Goal: Navigation & Orientation: Find specific page/section

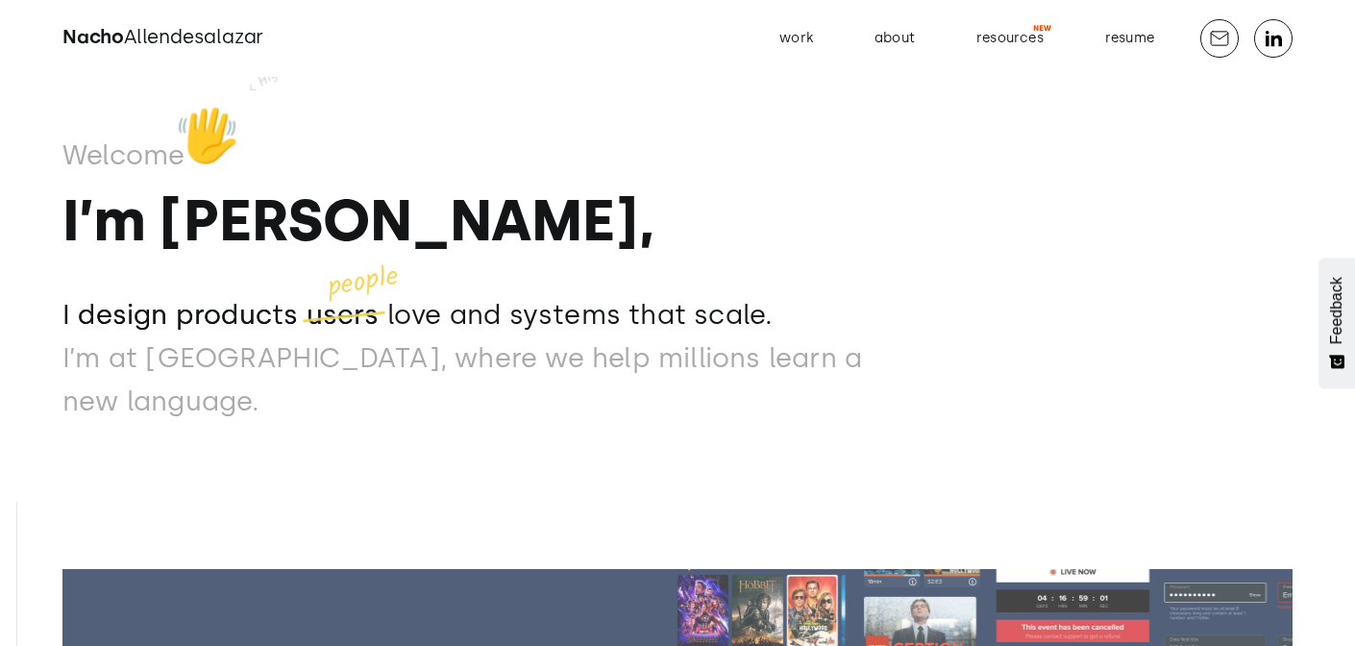
drag, startPoint x: 210, startPoint y: 182, endPoint x: 226, endPoint y: 183, distance: 16.4
click at [226, 183] on div "👋" at bounding box center [207, 133] width 127 height 127
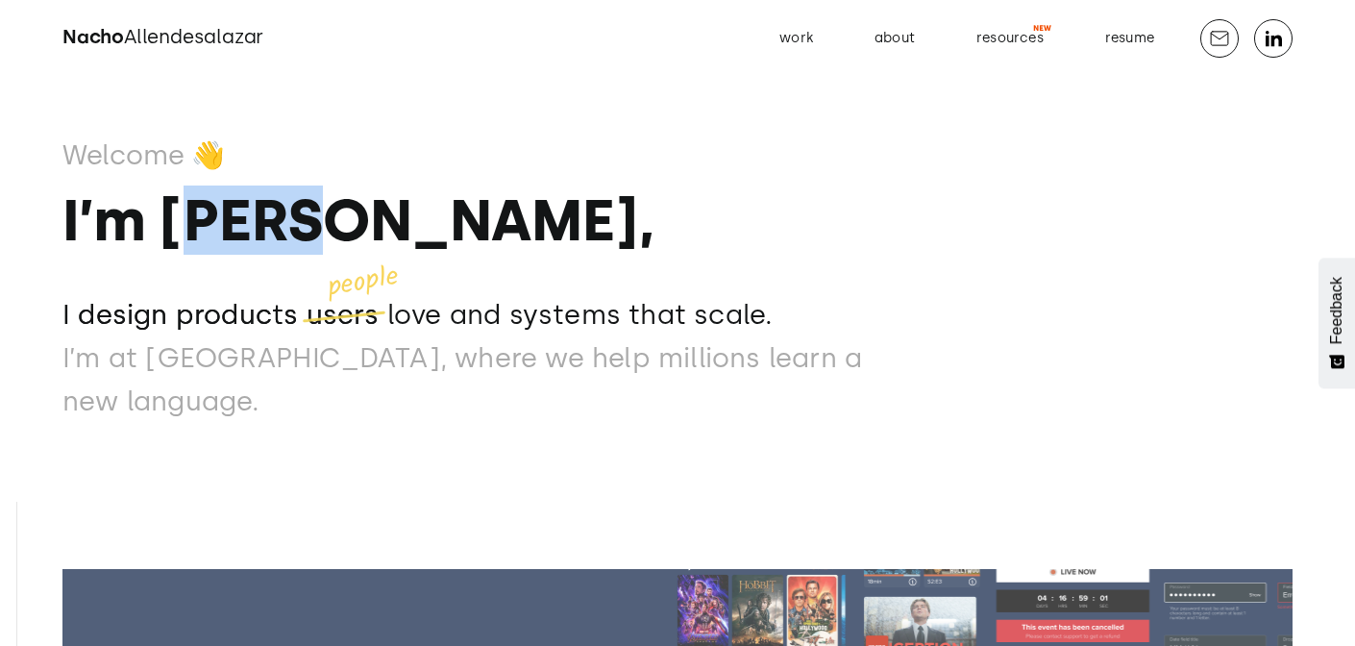
drag, startPoint x: 204, startPoint y: 245, endPoint x: 359, endPoint y: 246, distance: 155.7
click at [358, 246] on strong "I’m [PERSON_NAME]," at bounding box center [357, 219] width 591 height 69
click at [359, 246] on strong "I’m [PERSON_NAME]," at bounding box center [357, 219] width 591 height 69
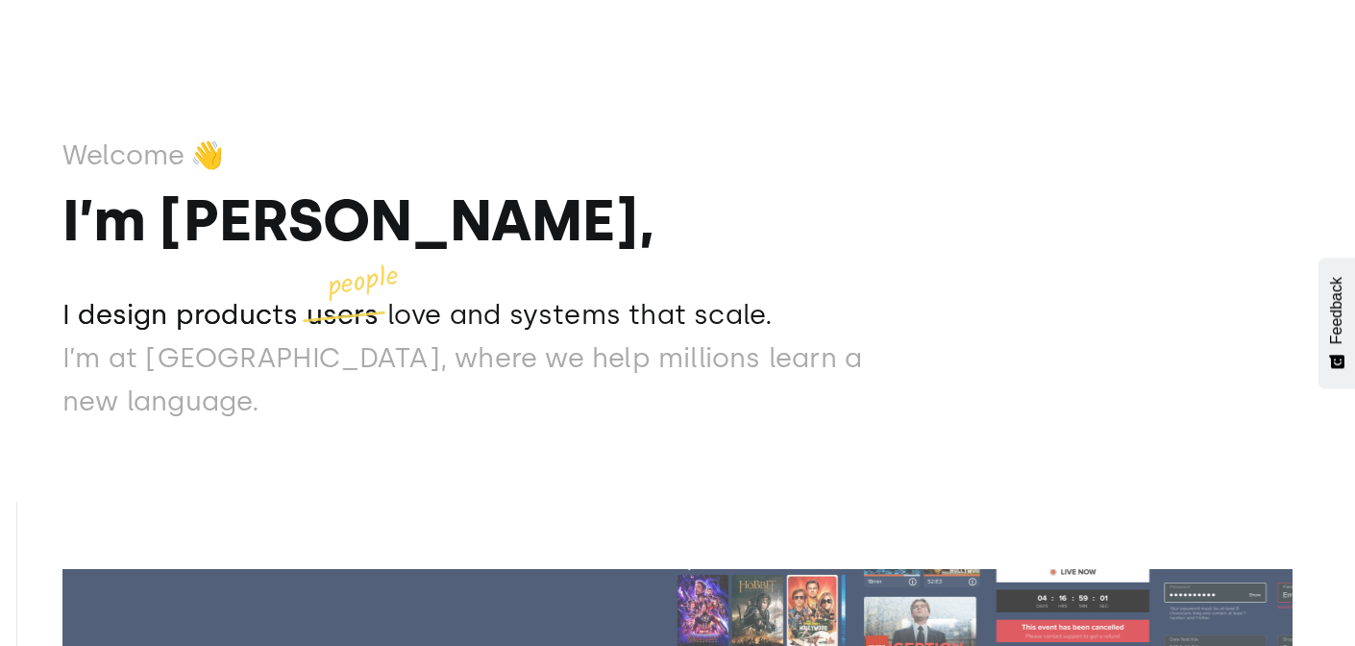
drag, startPoint x: 339, startPoint y: 309, endPoint x: 312, endPoint y: 329, distance: 33.1
click at [339, 304] on p "people" at bounding box center [363, 281] width 76 height 43
click at [192, 336] on p "I design products users" at bounding box center [220, 314] width 317 height 43
drag, startPoint x: 284, startPoint y: 38, endPoint x: 43, endPoint y: 52, distance: 240.6
click at [283, 38] on div "Welcome 👋 I’m Nacho, I design products users love and systems that scale. I des…" at bounding box center [677, 323] width 1230 height 646
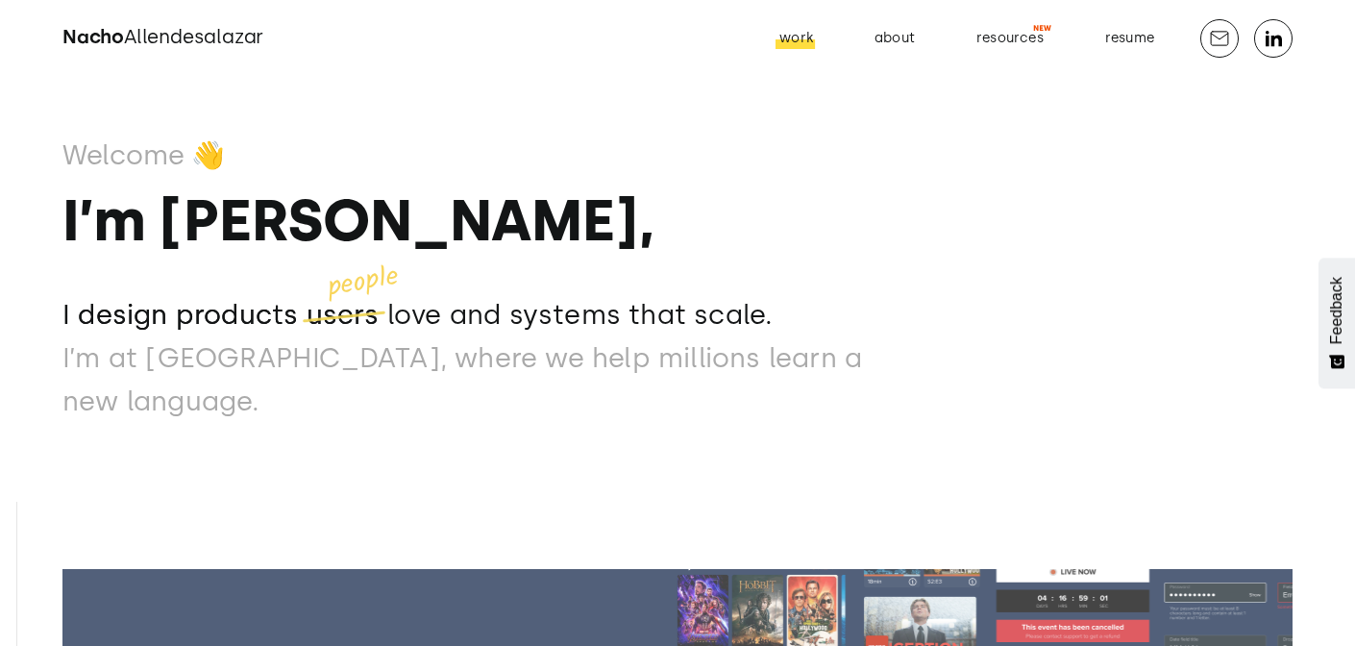
click at [813, 41] on div "work" at bounding box center [796, 38] width 34 height 25
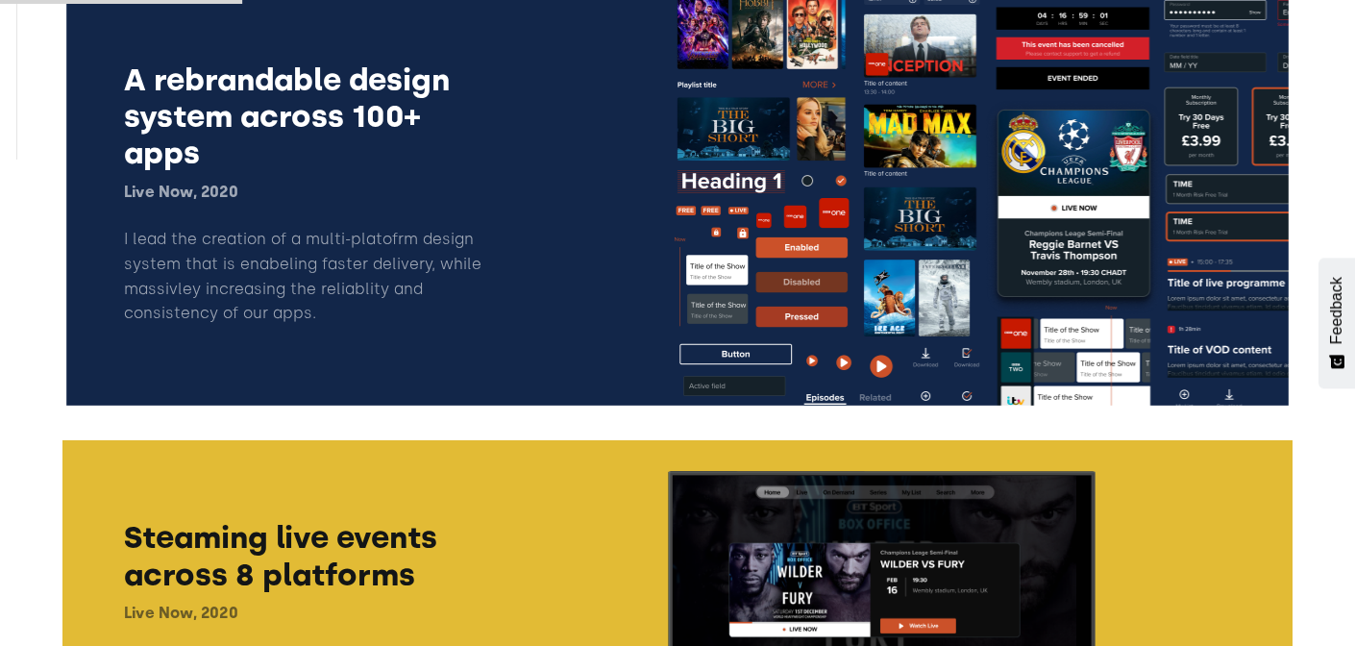
scroll to position [70, 0]
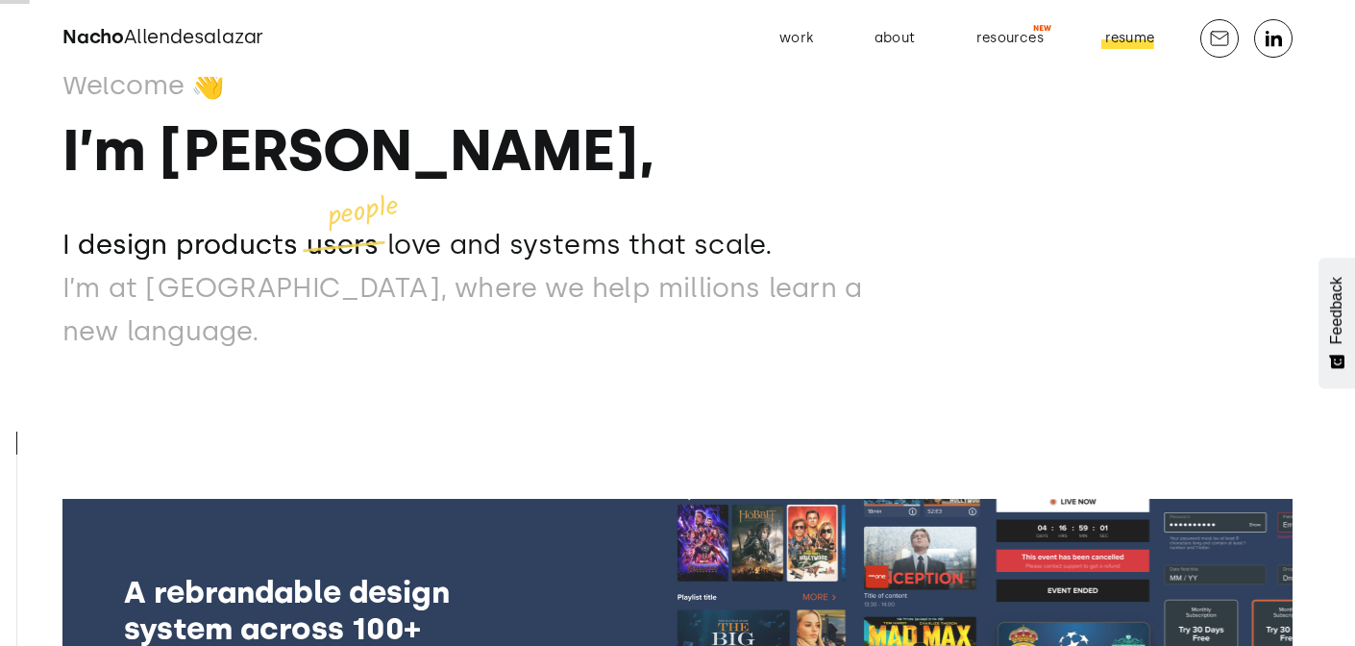
click at [1129, 36] on div "resume" at bounding box center [1129, 38] width 49 height 25
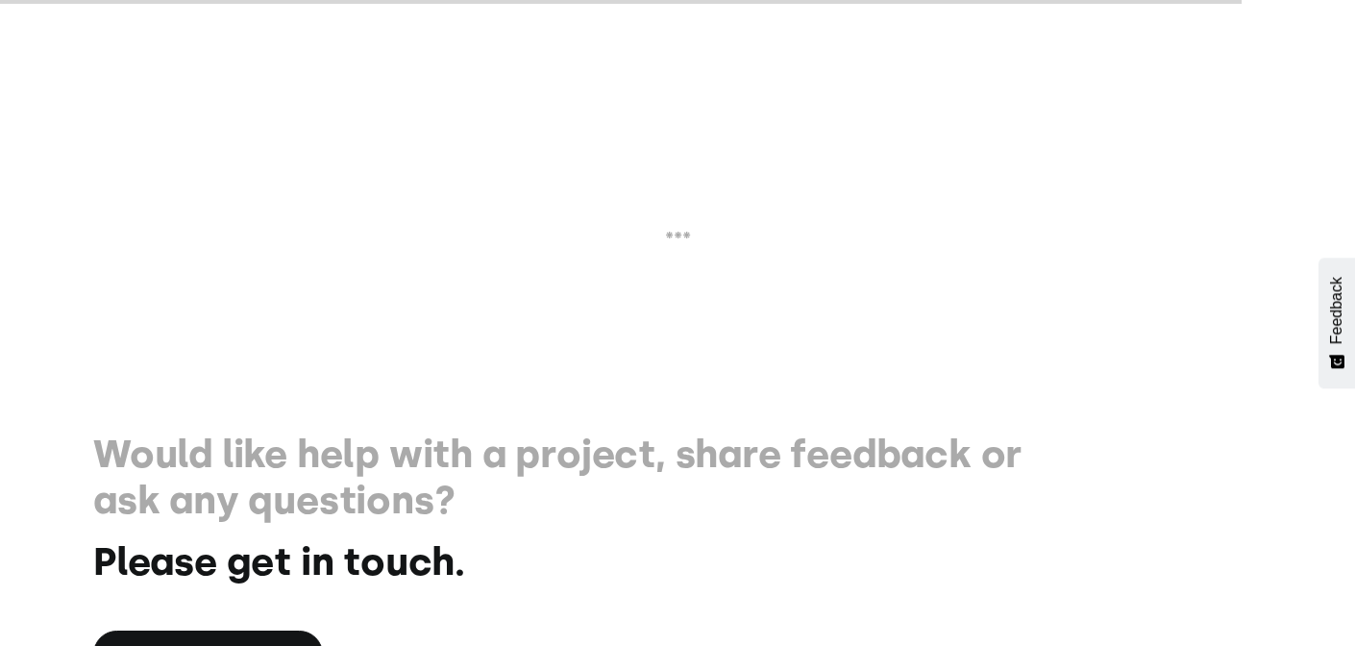
scroll to position [3029, 0]
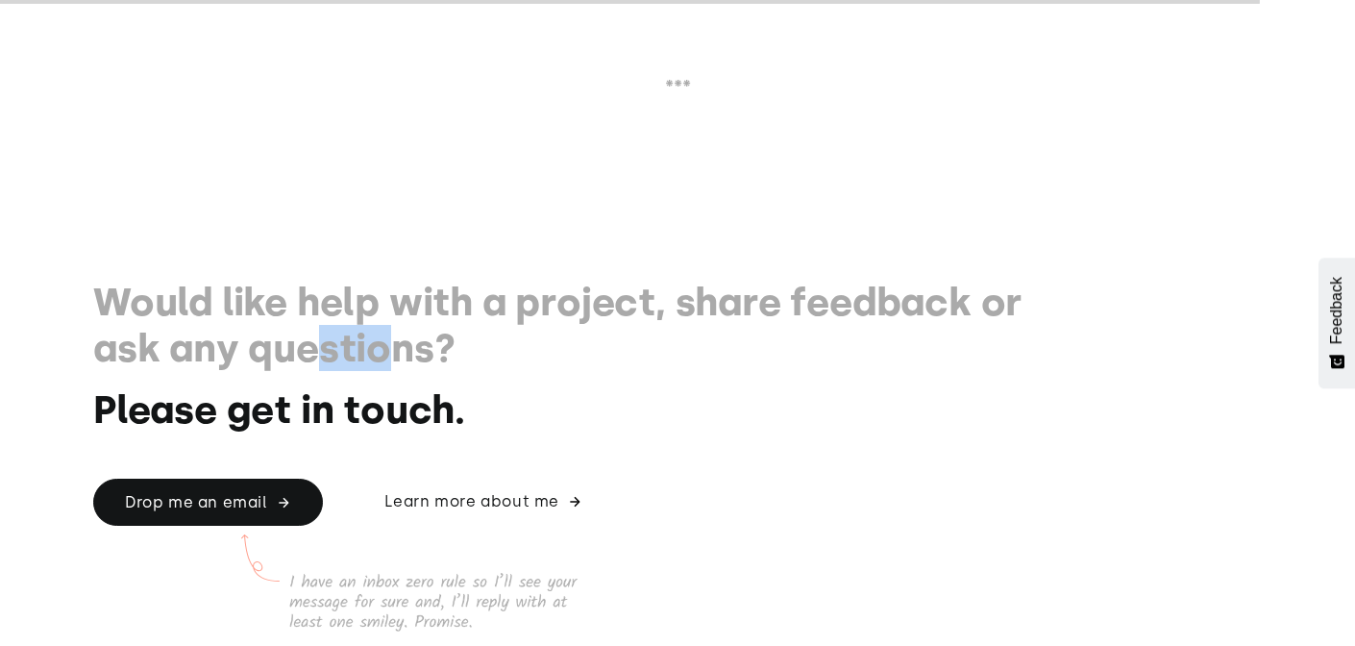
drag, startPoint x: 322, startPoint y: 358, endPoint x: 294, endPoint y: 354, distance: 28.1
click at [274, 355] on h1 "Would like help with a project, share feedback or ask any questions?" at bounding box center [564, 325] width 942 height 92
click at [422, 356] on h1 "Would like help with a project, share feedback or ask any questions?" at bounding box center [564, 325] width 942 height 92
drag, startPoint x: 496, startPoint y: 373, endPoint x: 269, endPoint y: 336, distance: 229.7
click at [217, 337] on h1 "Would like help with a project, share feedback or ask any questions?" at bounding box center [564, 325] width 942 height 92
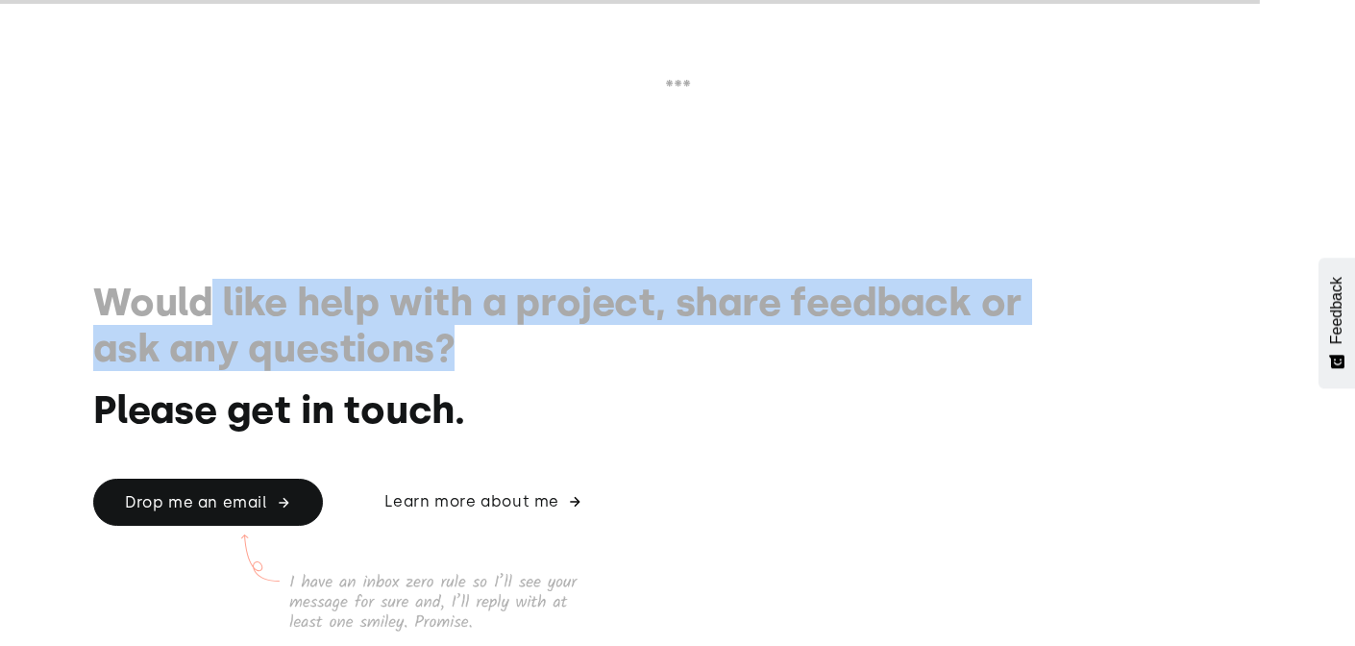
click at [426, 346] on h1 "Would like help with a project, share feedback or ask any questions?" at bounding box center [564, 325] width 942 height 92
drag, startPoint x: 464, startPoint y: 363, endPoint x: 383, endPoint y: 342, distance: 83.5
click at [315, 337] on h1 "Would like help with a project, share feedback or ask any questions?" at bounding box center [564, 325] width 942 height 92
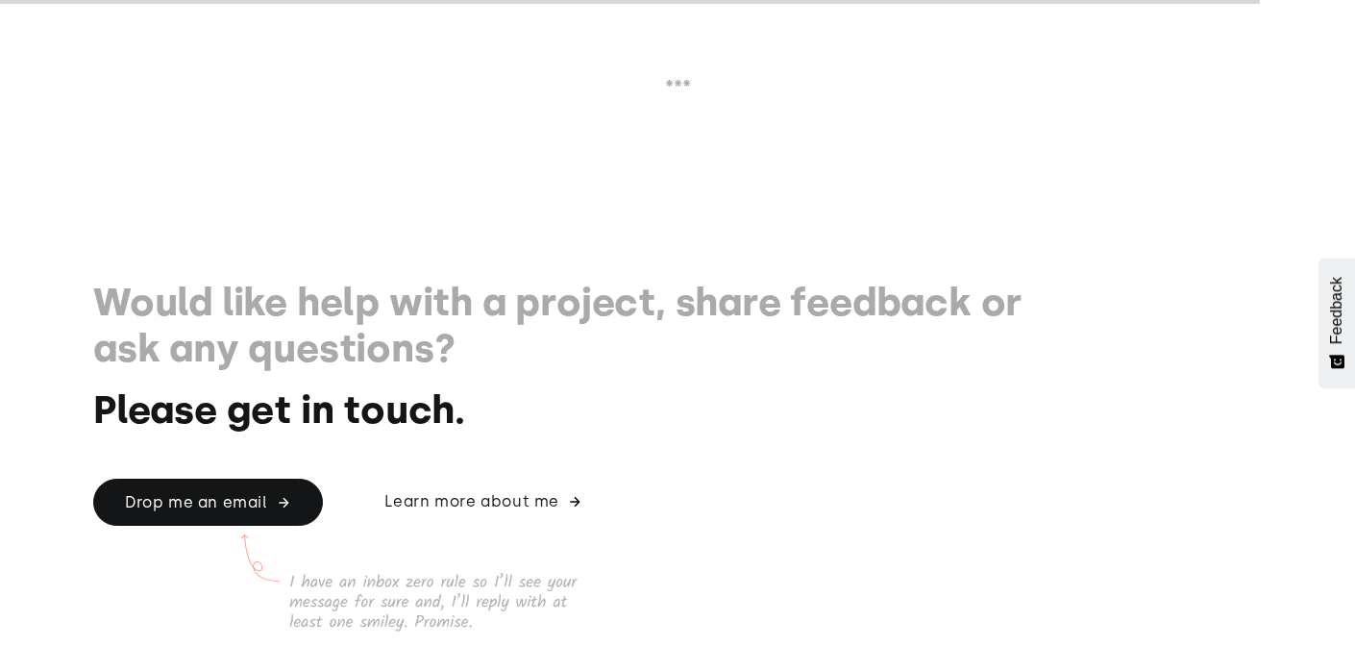
click at [465, 356] on h1 "Would like help with a project, share feedback or ask any questions?" at bounding box center [564, 325] width 942 height 92
drag, startPoint x: 411, startPoint y: 354, endPoint x: 453, endPoint y: 346, distance: 42.0
click at [334, 340] on h1 "Would like help with a project, share feedback or ask any questions?" at bounding box center [564, 325] width 942 height 92
click at [495, 349] on h1 "Would like help with a project, share feedback or ask any questions?" at bounding box center [564, 325] width 942 height 92
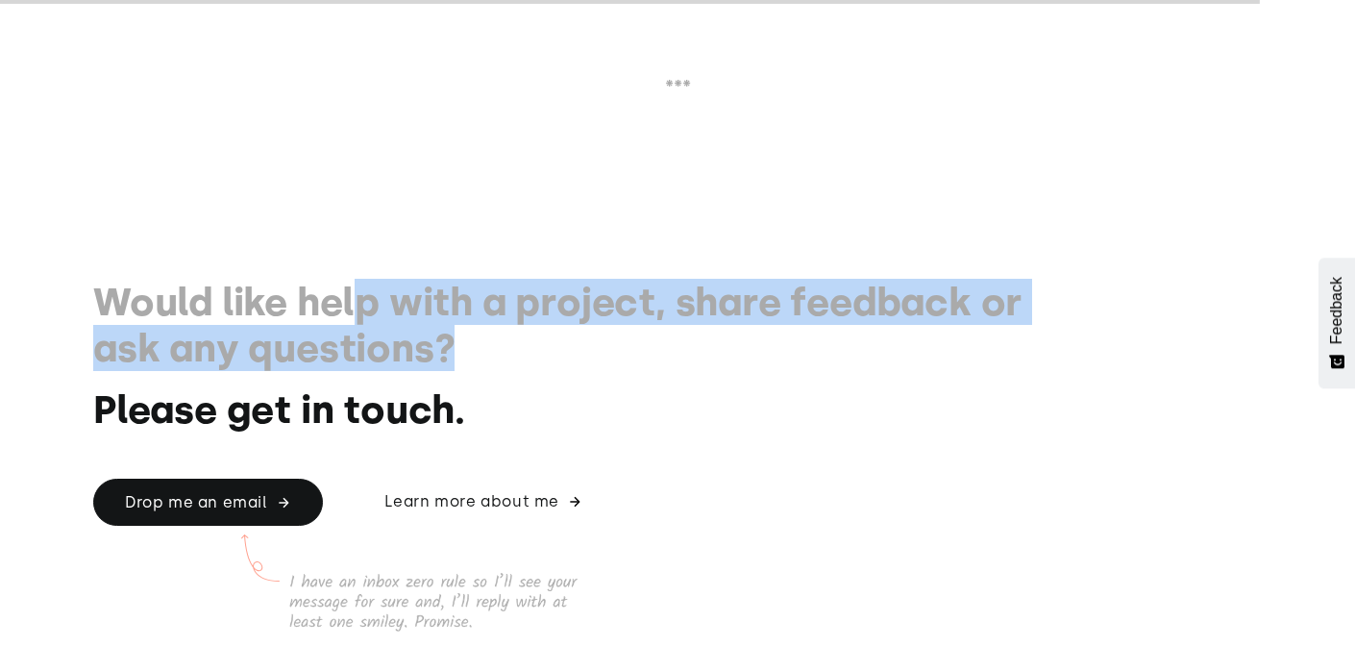
drag, startPoint x: 549, startPoint y: 361, endPoint x: 355, endPoint y: 321, distance: 198.3
click at [355, 321] on h1 "Would like help with a project, share feedback or ask any questions?" at bounding box center [564, 325] width 942 height 92
click at [494, 325] on h1 "Would like help with a project, share feedback or ask any questions?" at bounding box center [564, 325] width 942 height 92
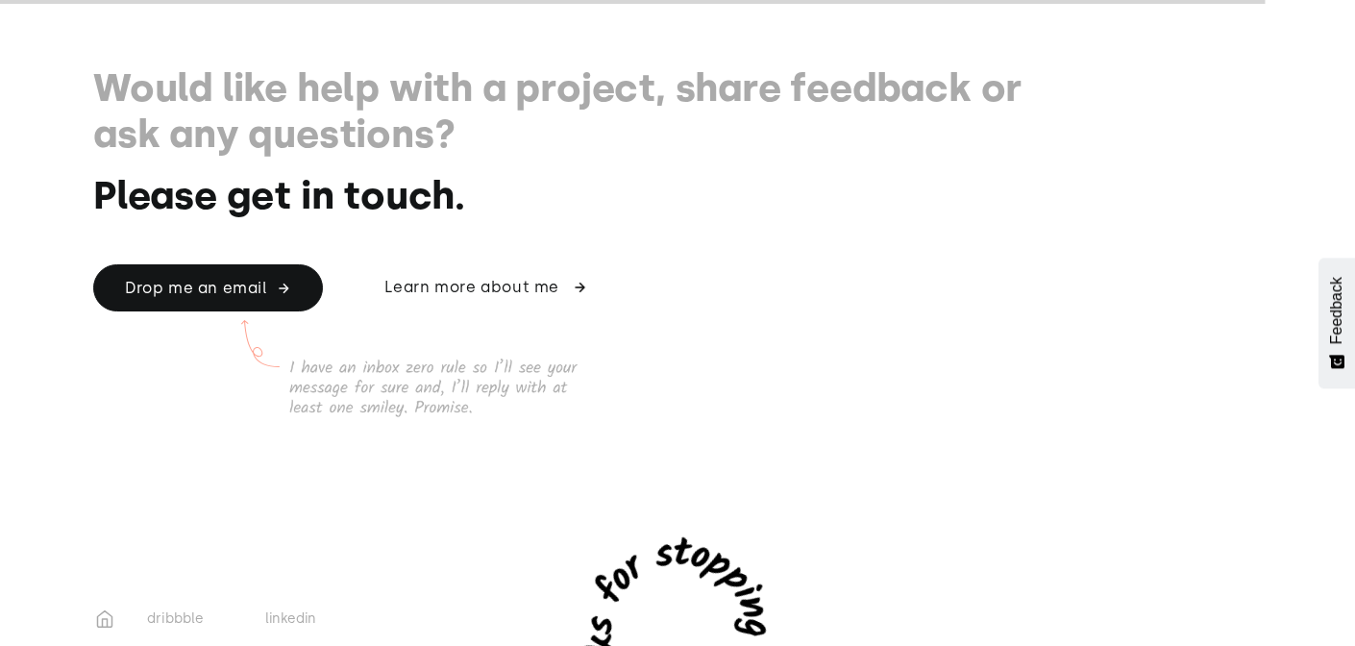
scroll to position [3017, 0]
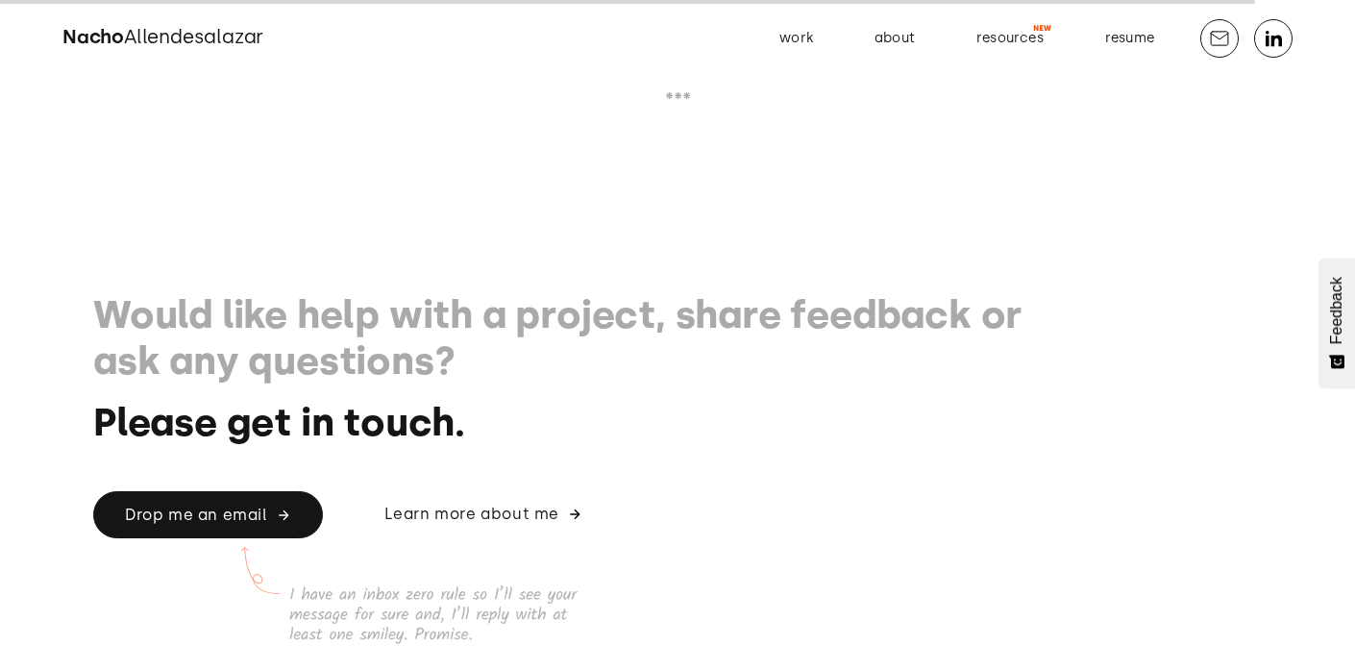
click at [675, 352] on h1 "Would like help with a project, share feedback or ask any questions?" at bounding box center [564, 337] width 942 height 92
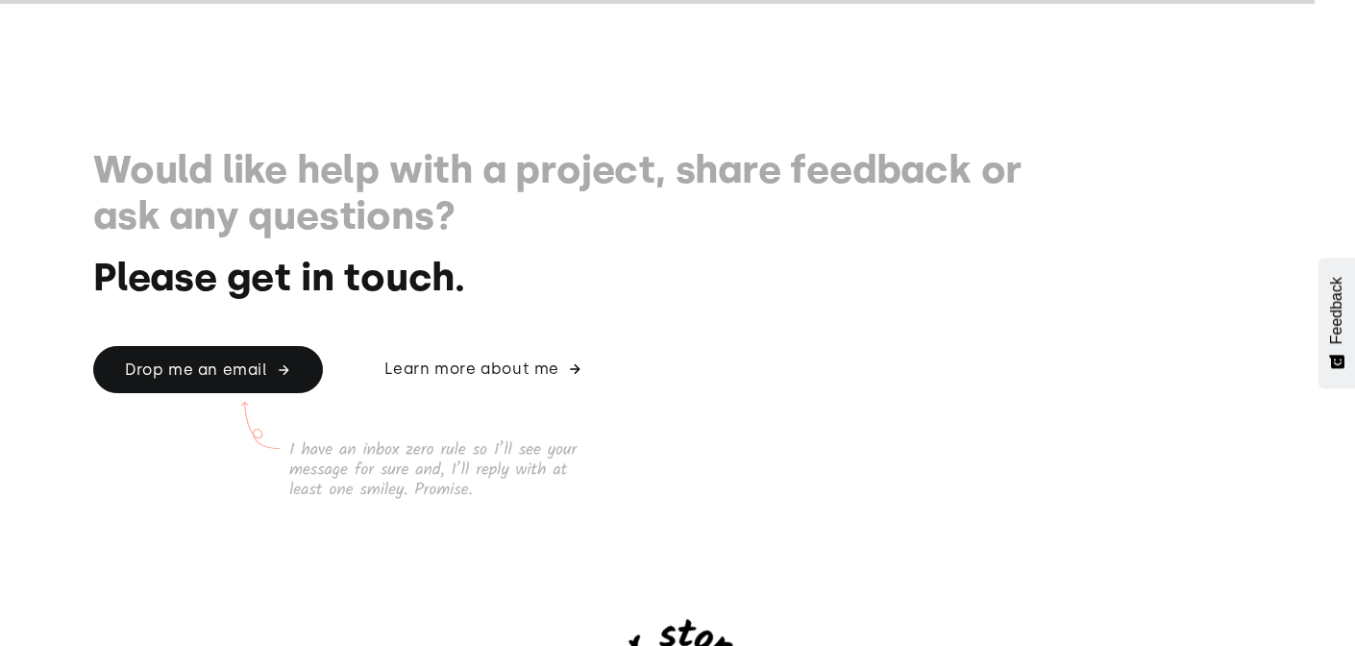
scroll to position [3258, 0]
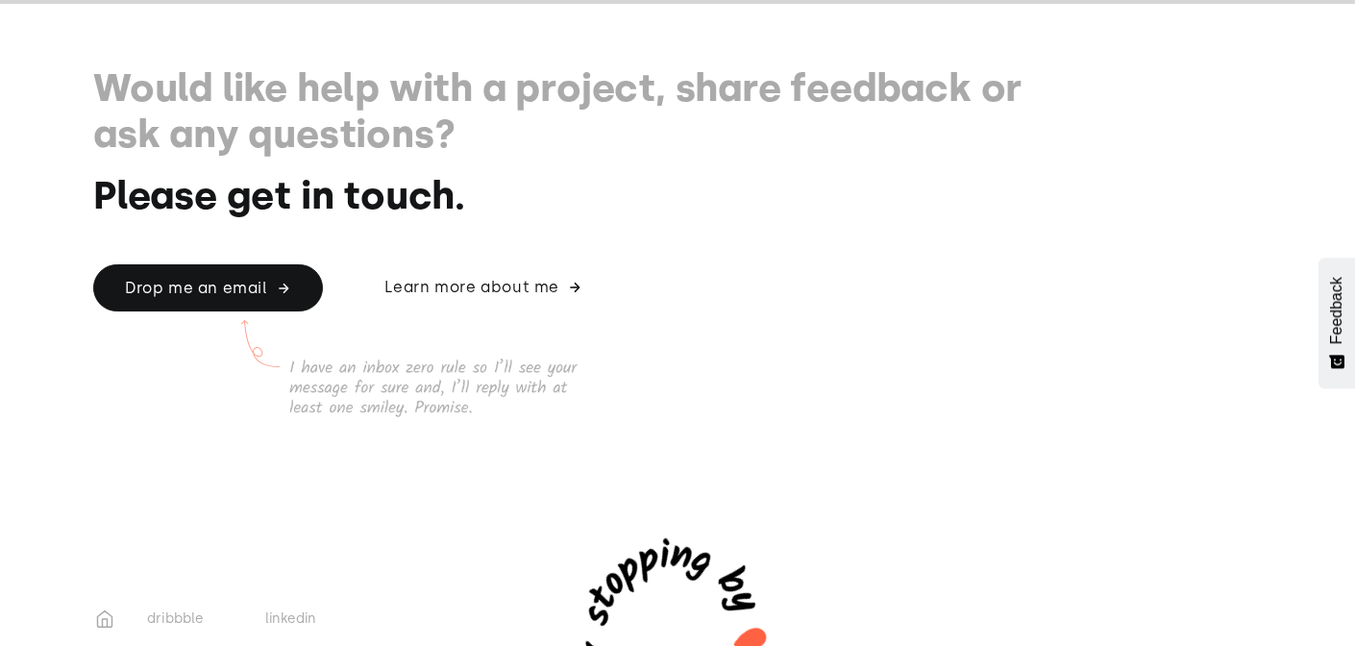
click at [454, 397] on img at bounding box center [433, 387] width 288 height 59
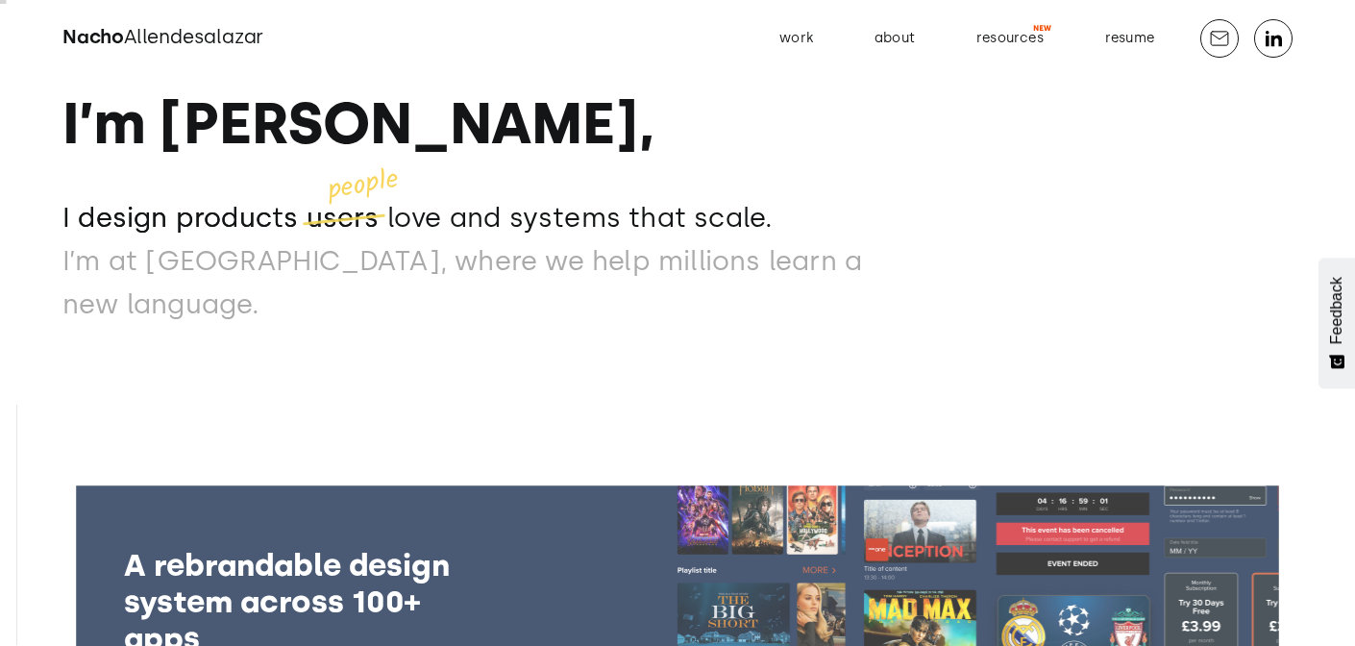
scroll to position [0, 0]
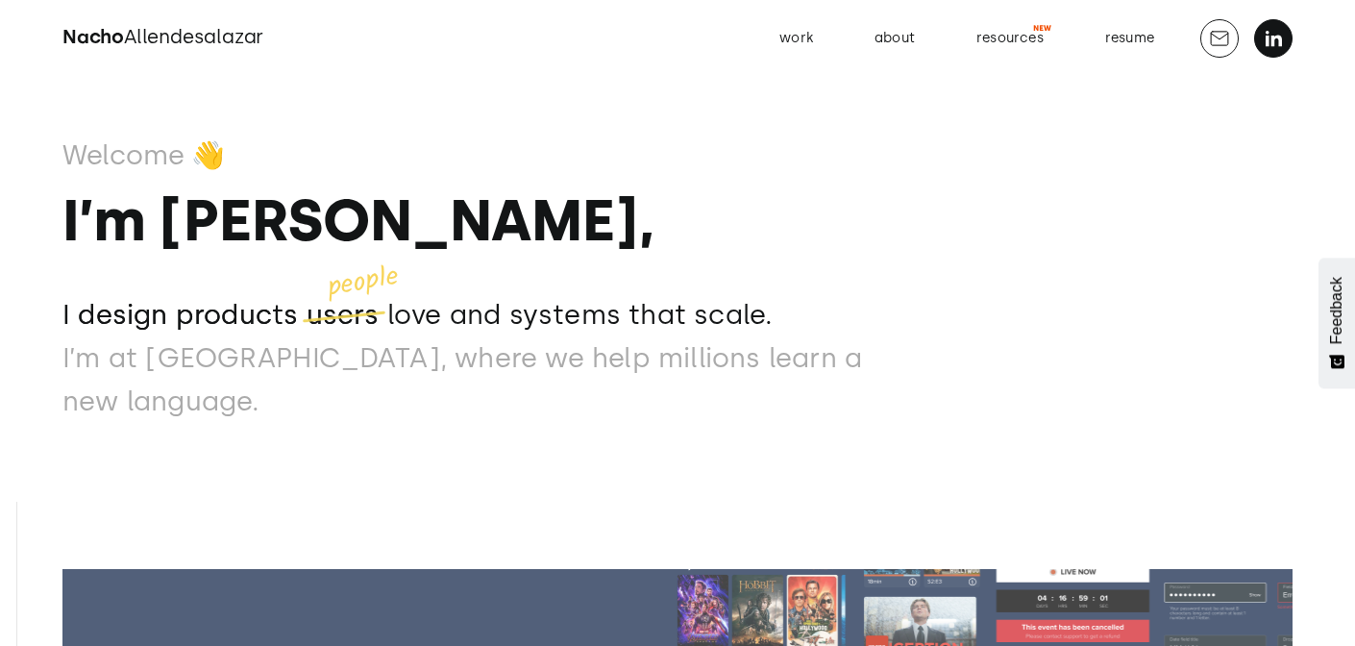
click at [1275, 31] on icon at bounding box center [1273, 38] width 23 height 23
